Goal: Information Seeking & Learning: Understand process/instructions

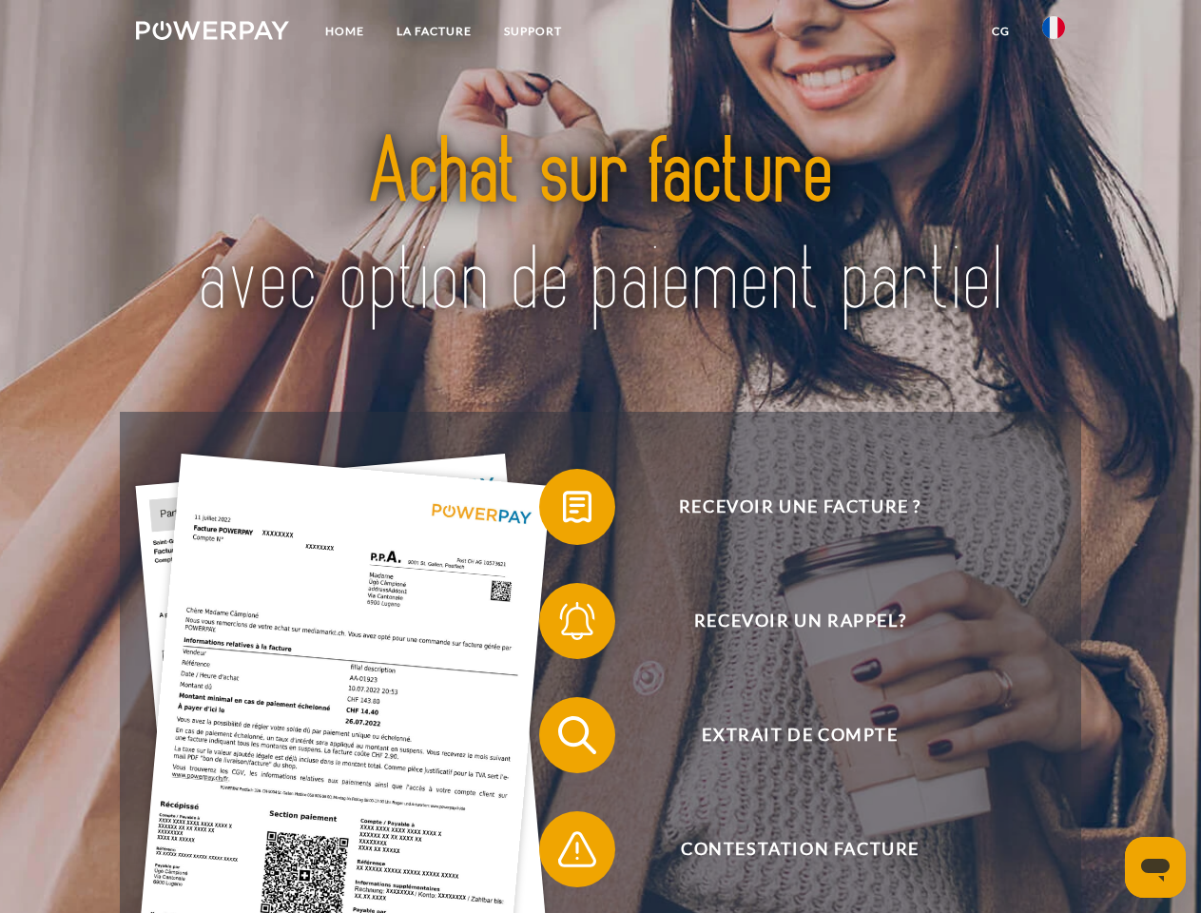
click at [212, 33] on img at bounding box center [212, 30] width 153 height 19
click at [1054, 33] on img at bounding box center [1053, 27] width 23 height 23
click at [1001, 31] on link "CG" at bounding box center [1001, 31] width 50 height 34
click at [563, 511] on span at bounding box center [548, 506] width 95 height 95
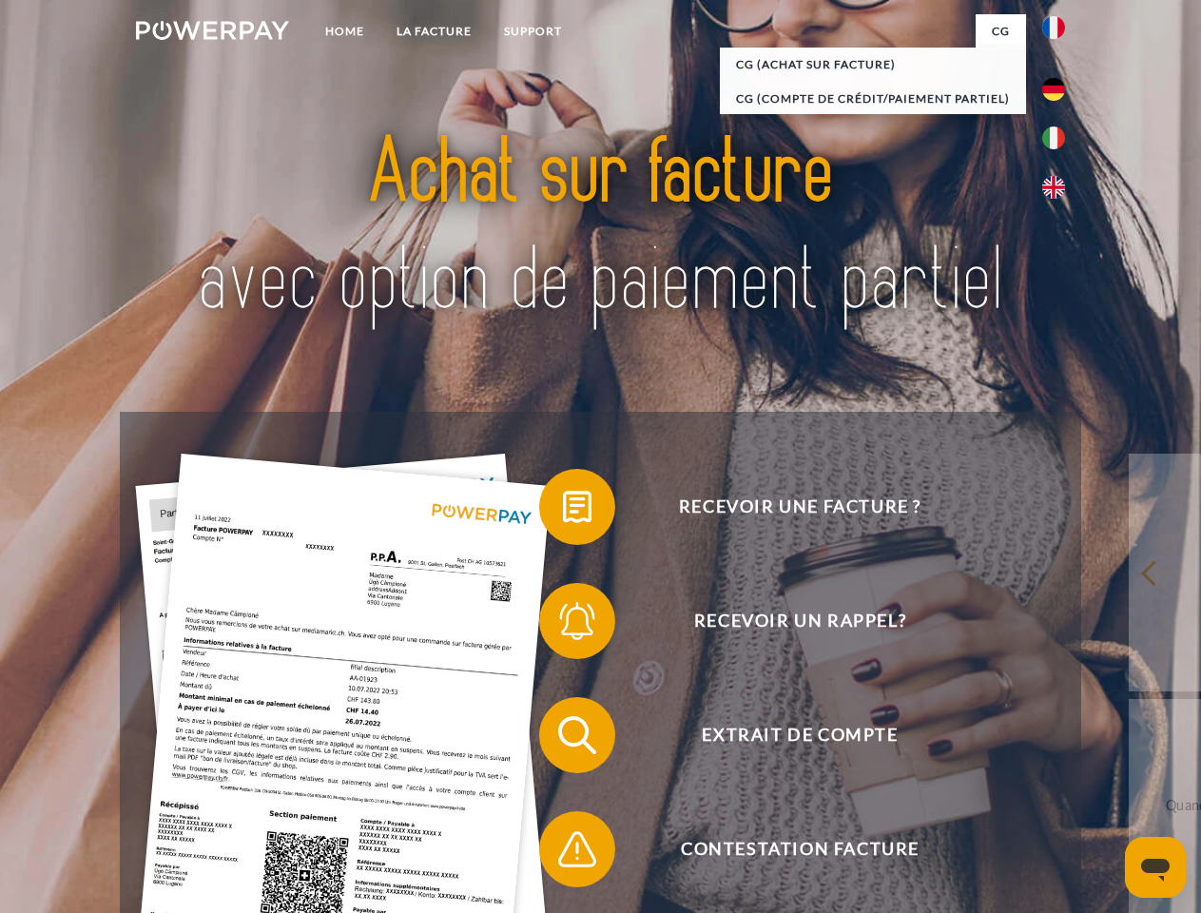
click at [563, 625] on span at bounding box center [548, 621] width 95 height 95
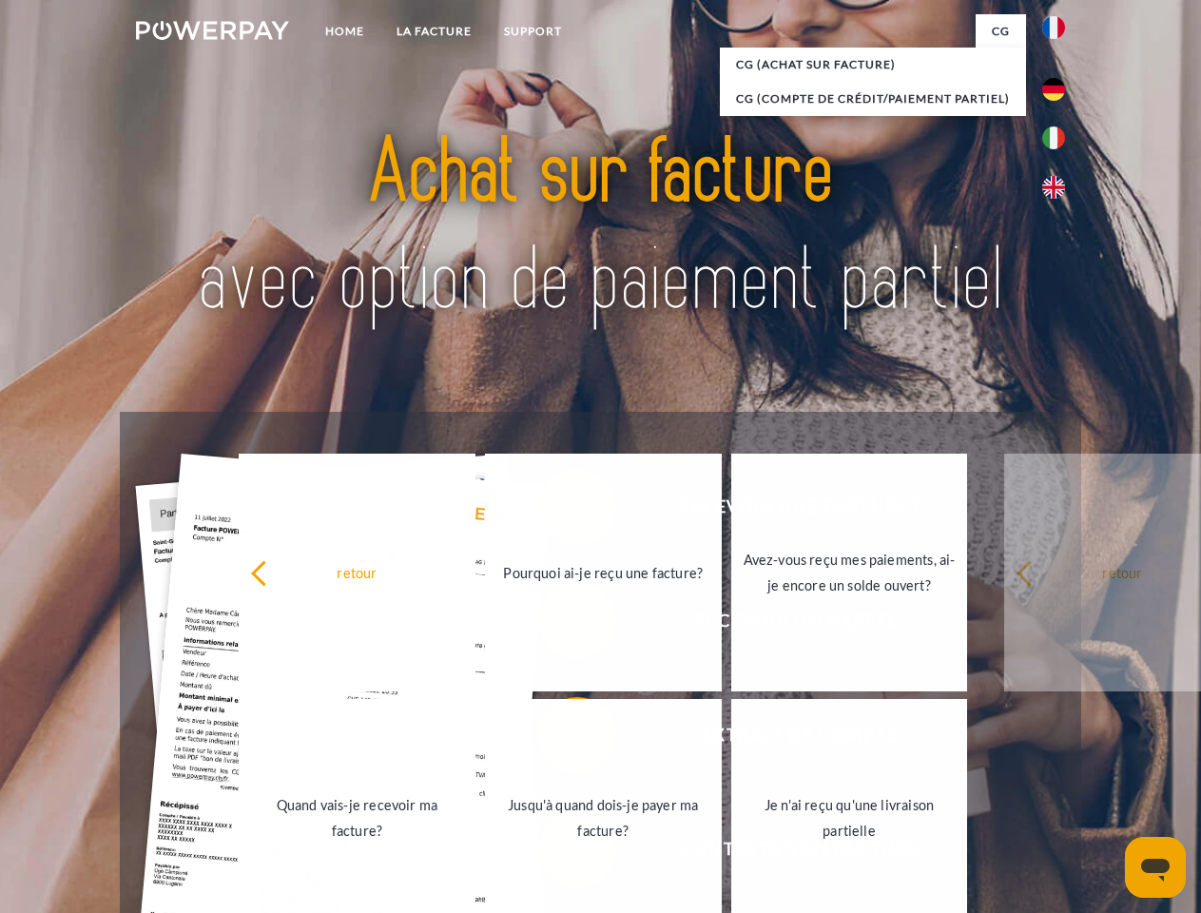
click at [563, 739] on link "Jusqu'à quand dois-je payer ma facture?" at bounding box center [603, 818] width 237 height 238
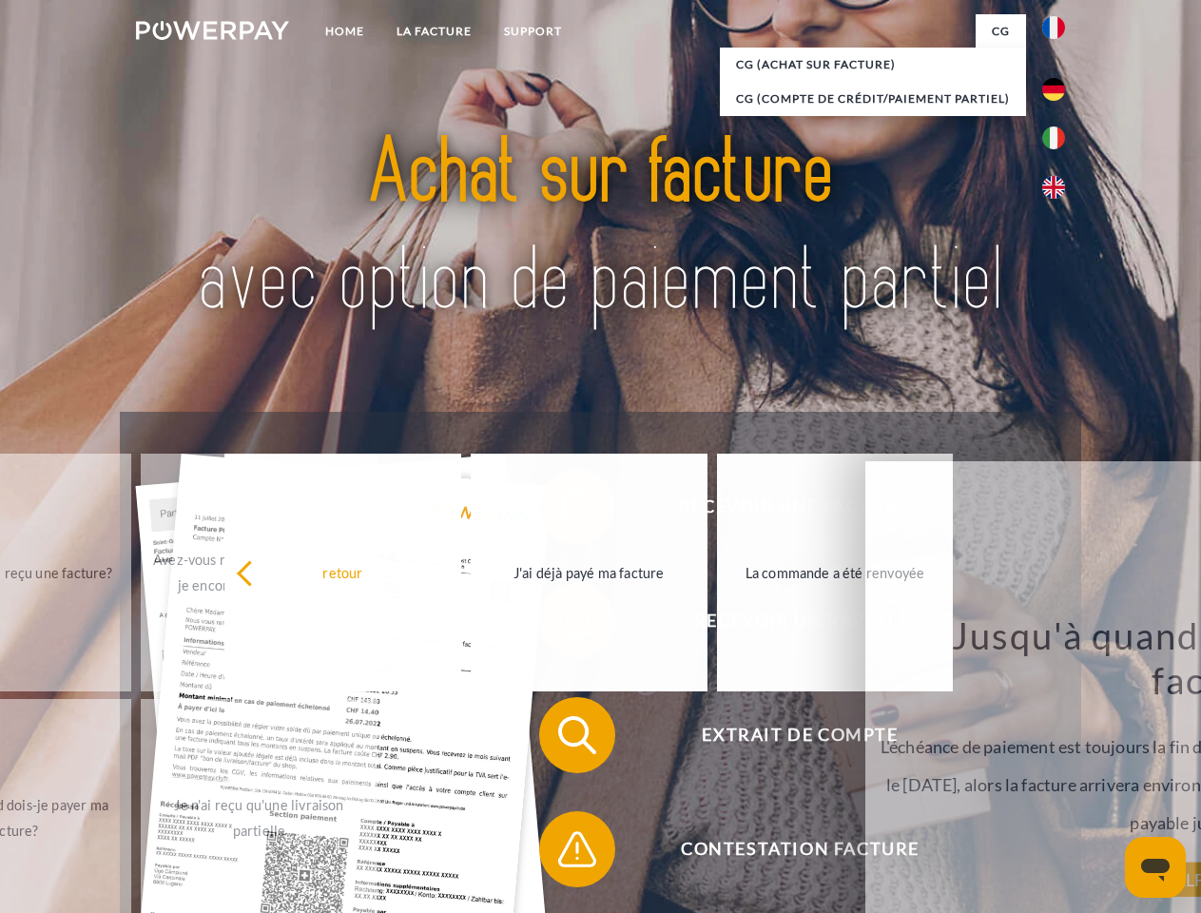
click at [563, 853] on span at bounding box center [548, 849] width 95 height 95
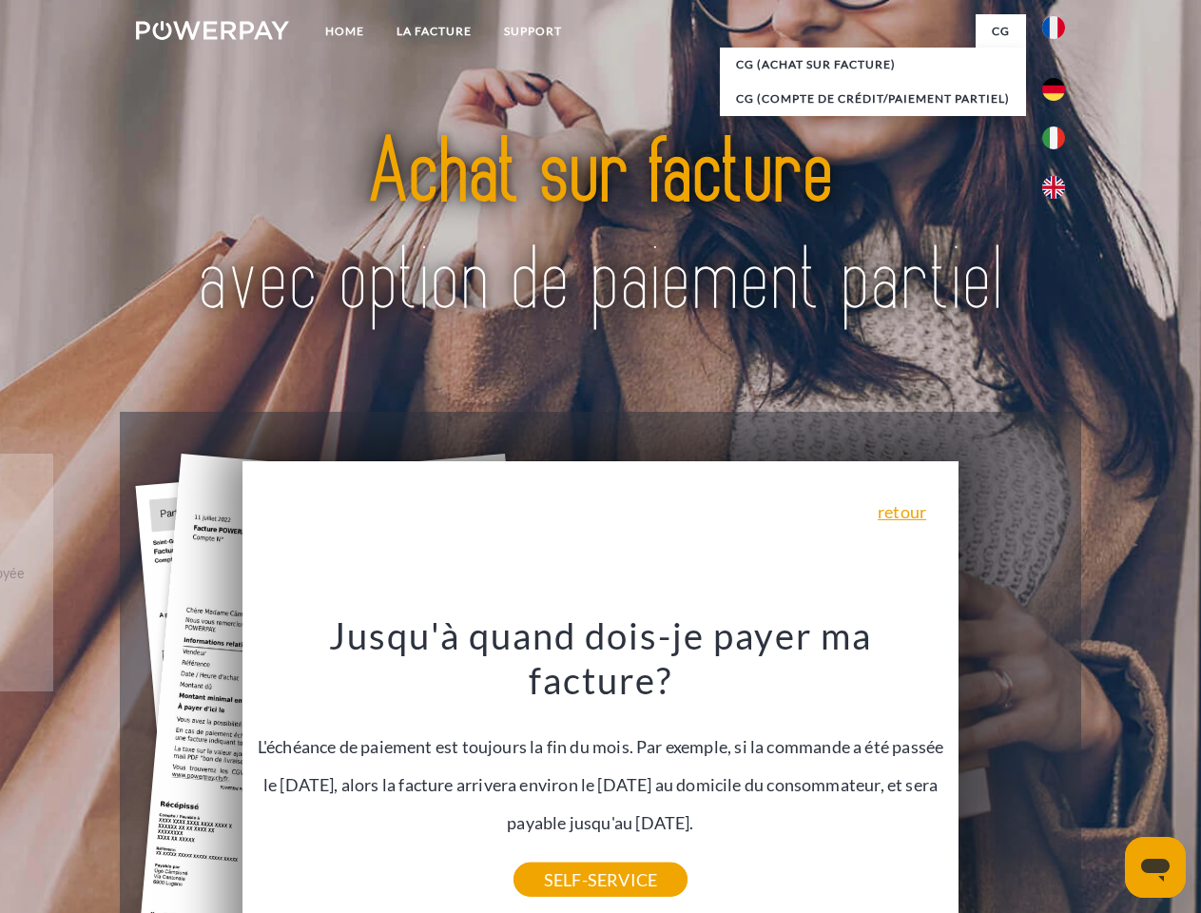
click at [1156, 867] on icon "Ouvrir la fenêtre de messagerie" at bounding box center [1155, 870] width 29 height 23
